Goal: Transaction & Acquisition: Book appointment/travel/reservation

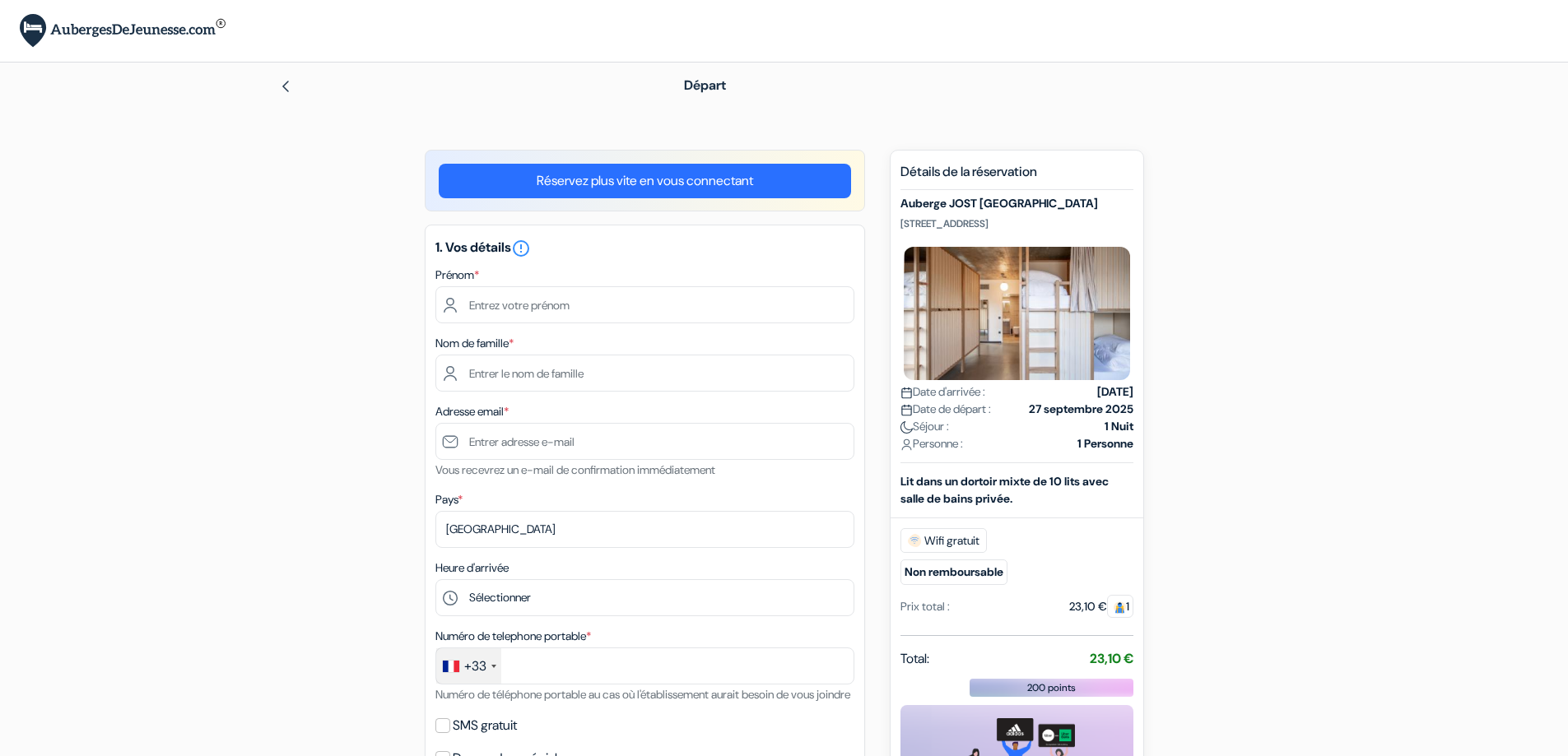
type input "benoit"
type input "houvenagel"
type input "[EMAIL_ADDRESS][DOMAIN_NAME]"
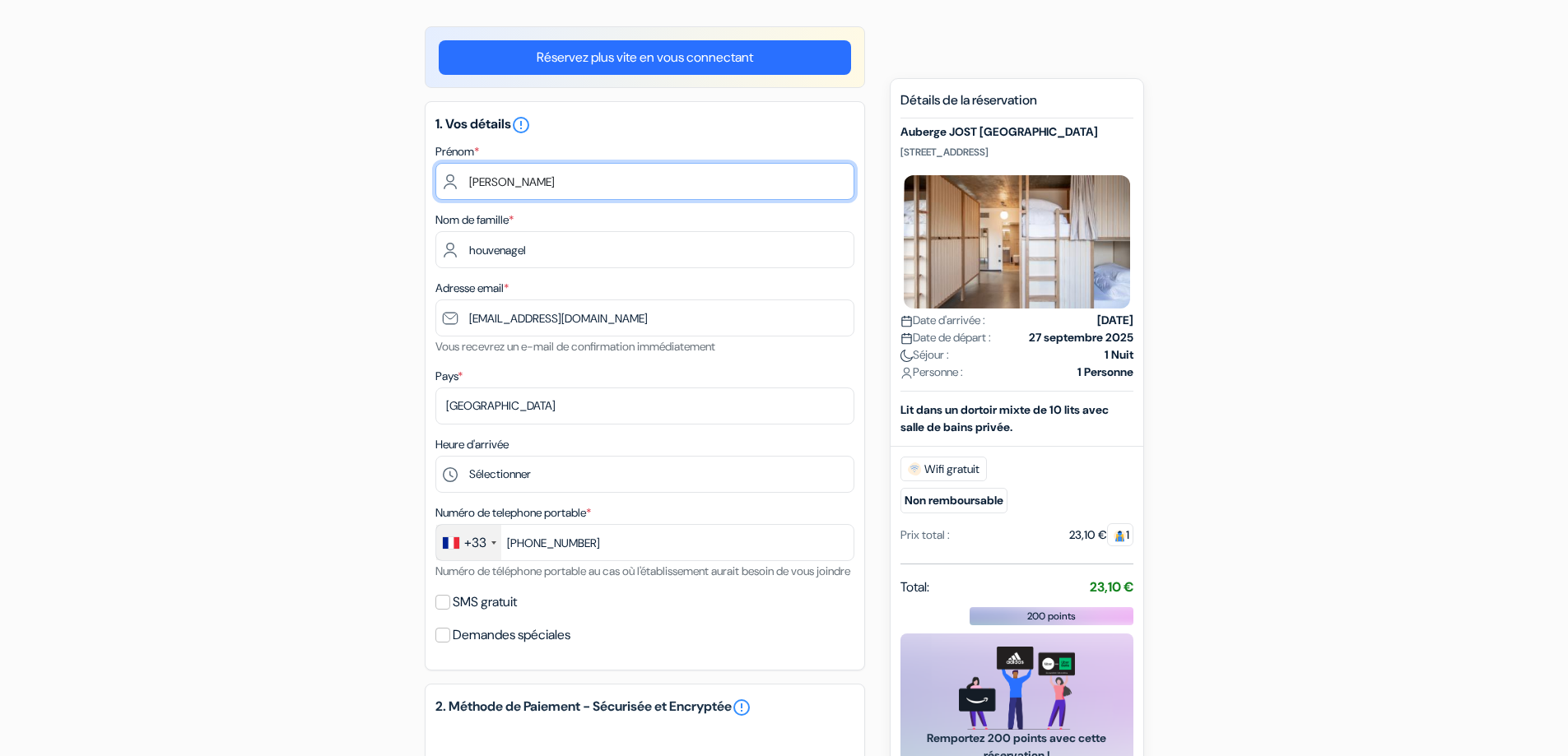
scroll to position [165, 0]
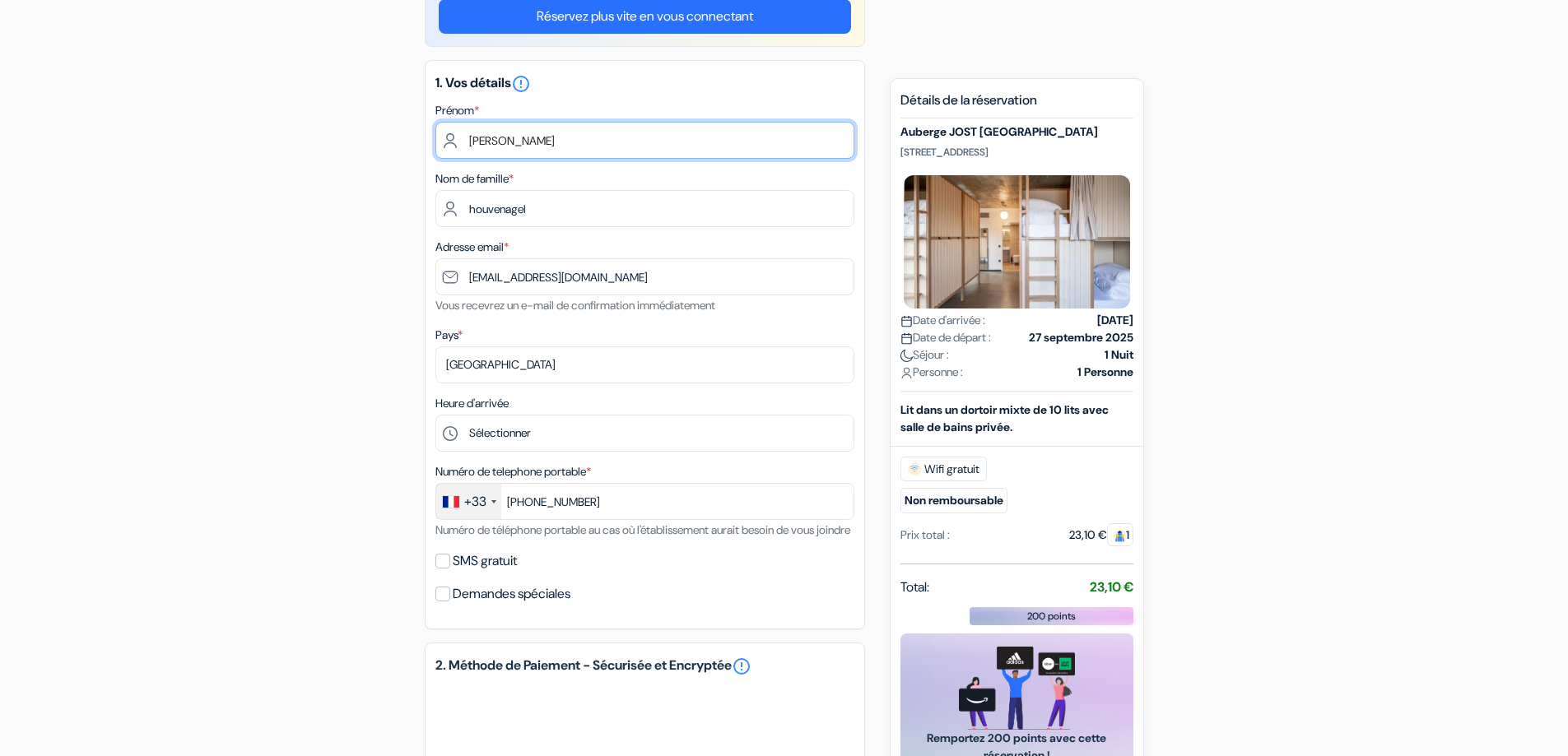
type input "6 01 48 13 99"
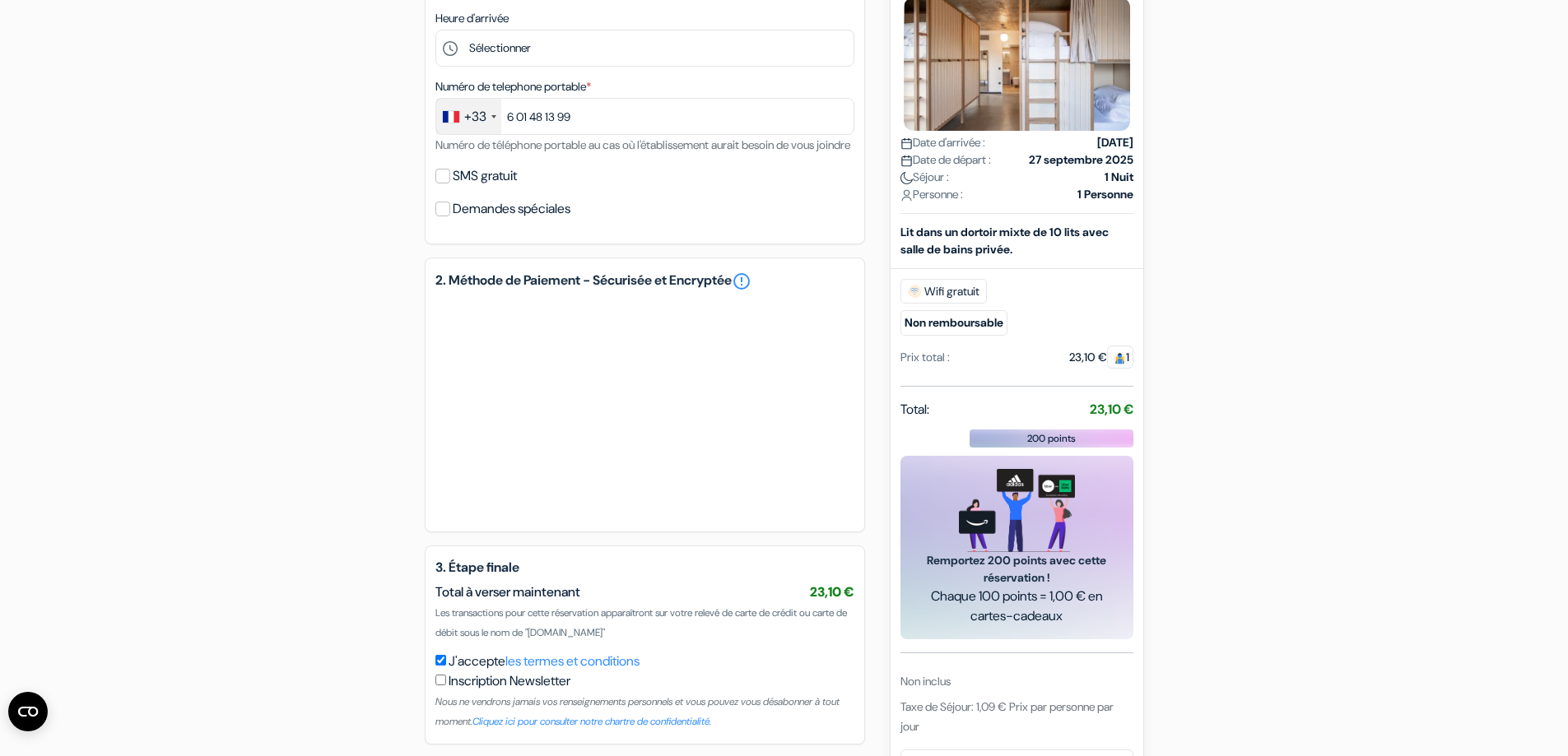
scroll to position [632, 0]
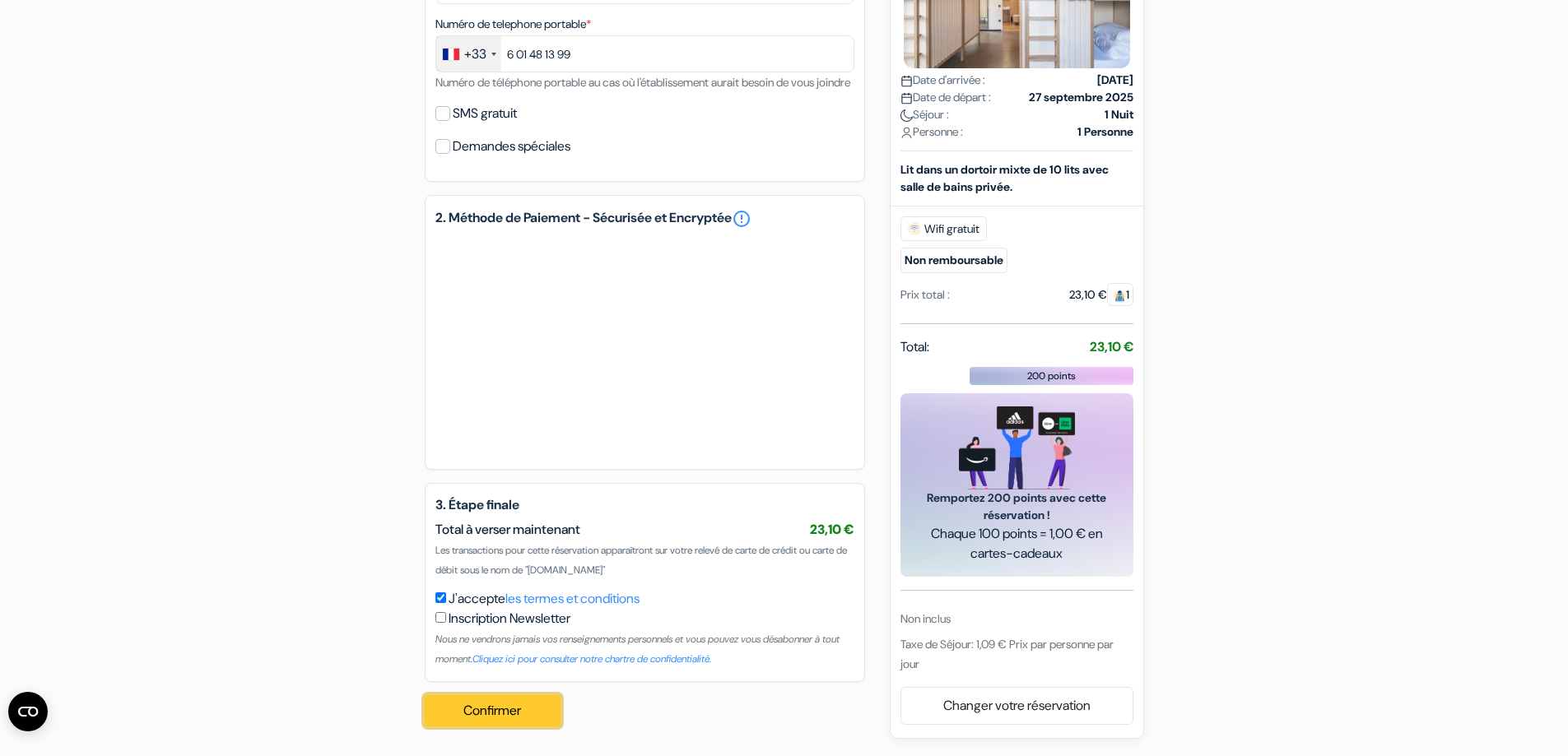
click at [493, 709] on button "Confirmer Loading..." at bounding box center [493, 711] width 137 height 32
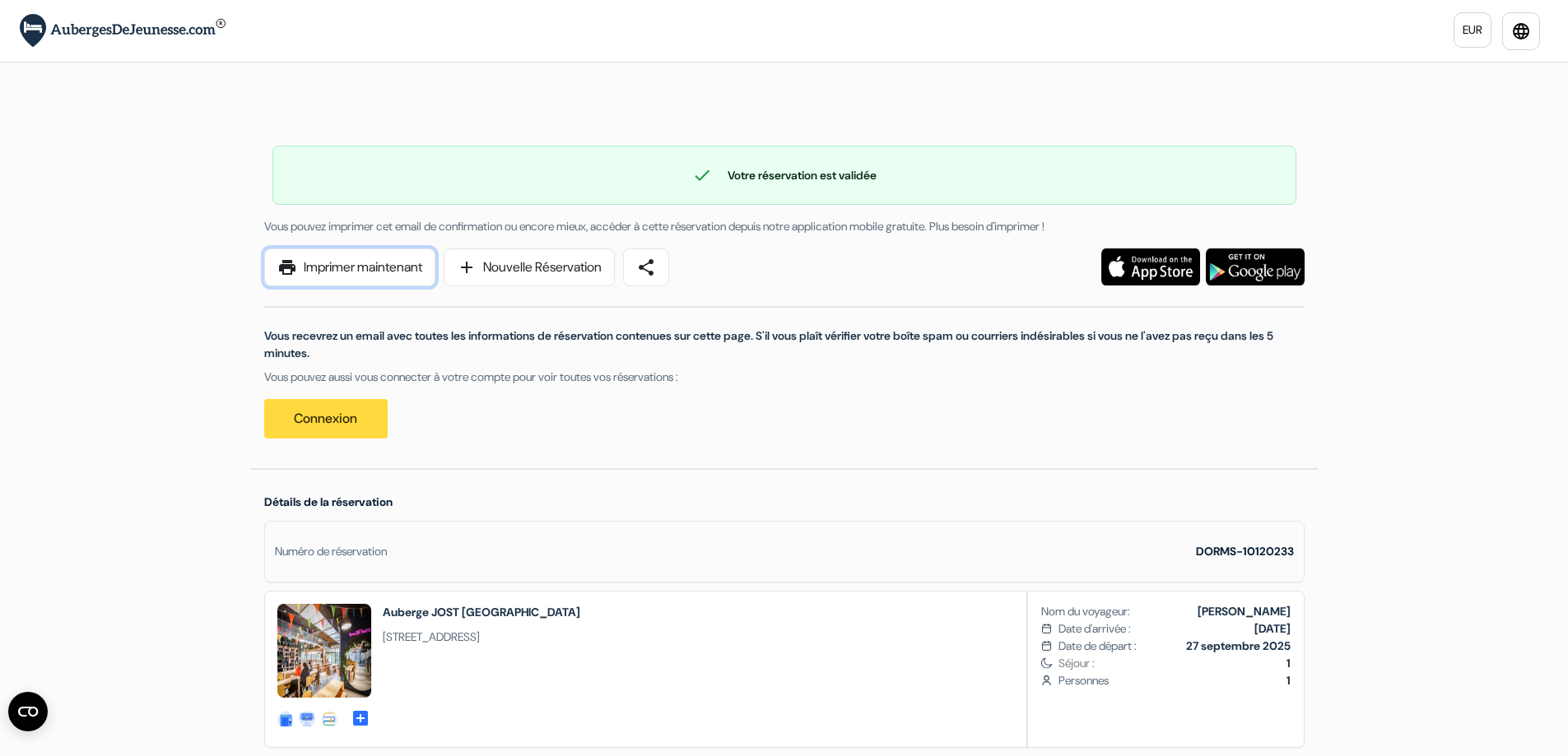
click at [361, 264] on link "print Imprimer maintenant" at bounding box center [349, 268] width 171 height 38
